Goal: Information Seeking & Learning: Learn about a topic

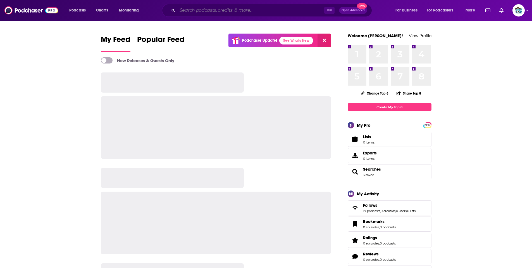
click at [214, 11] on input "Search podcasts, credits, & more..." at bounding box center [250, 10] width 147 height 9
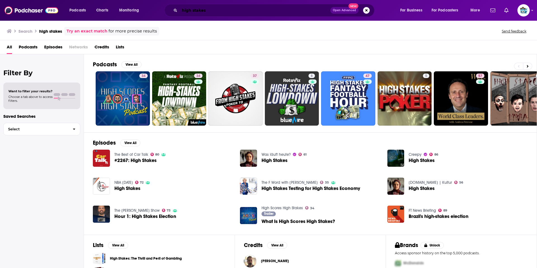
click at [215, 10] on input "high stakes" at bounding box center [254, 10] width 151 height 9
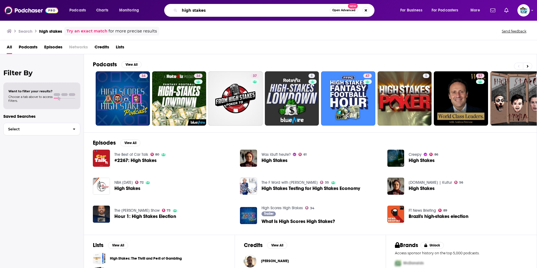
click at [215, 10] on input "high stakes" at bounding box center [254, 10] width 150 height 9
type input "[PERSON_NAME]"
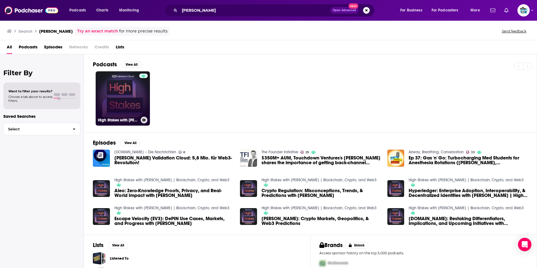
click at [125, 105] on link "High Stakes with [PERSON_NAME] | Blockchain, Crypto, and Web3" at bounding box center [123, 98] width 54 height 54
